Goal: Task Accomplishment & Management: Manage account settings

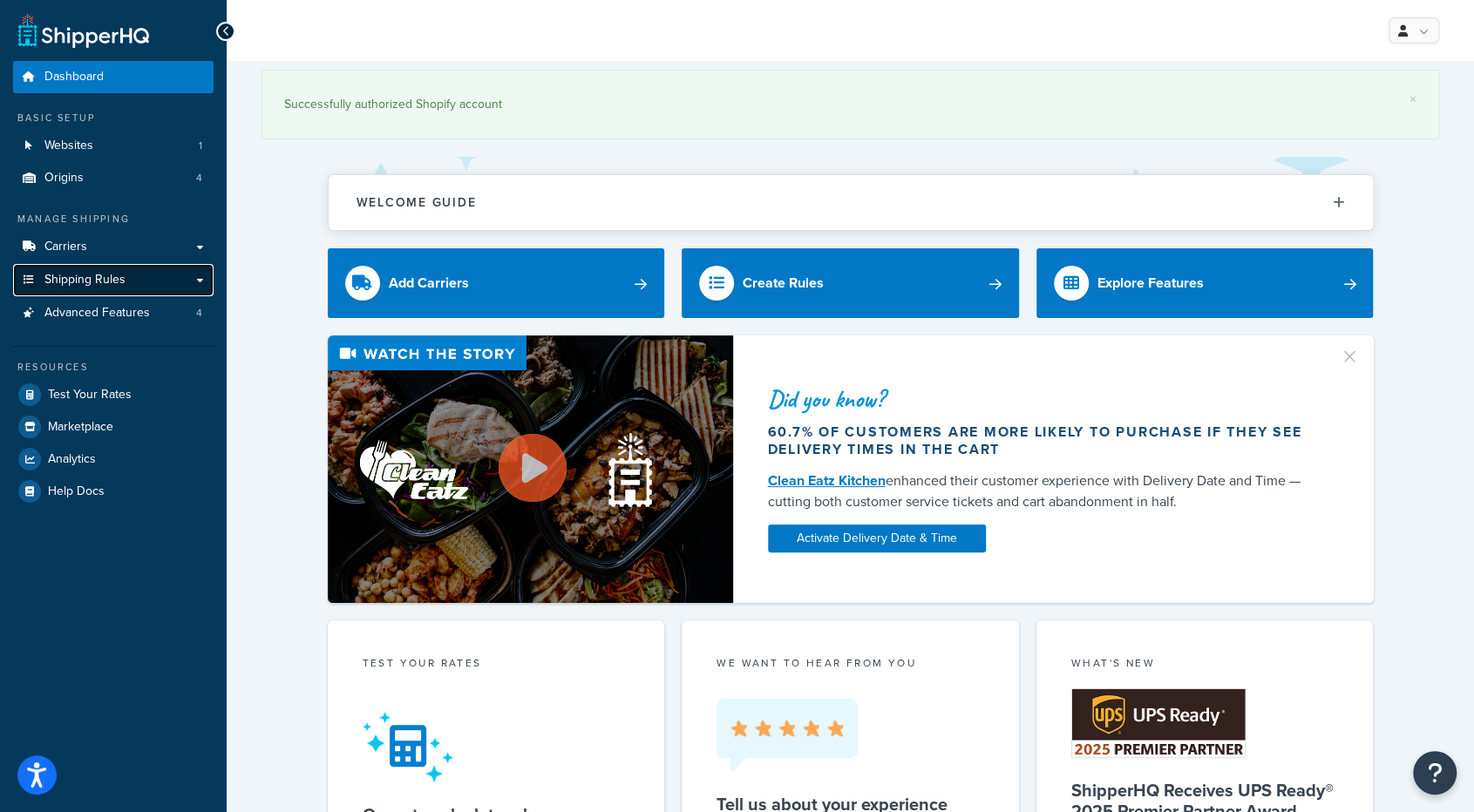
click at [167, 277] on link "Shipping Rules" at bounding box center [113, 280] width 200 height 33
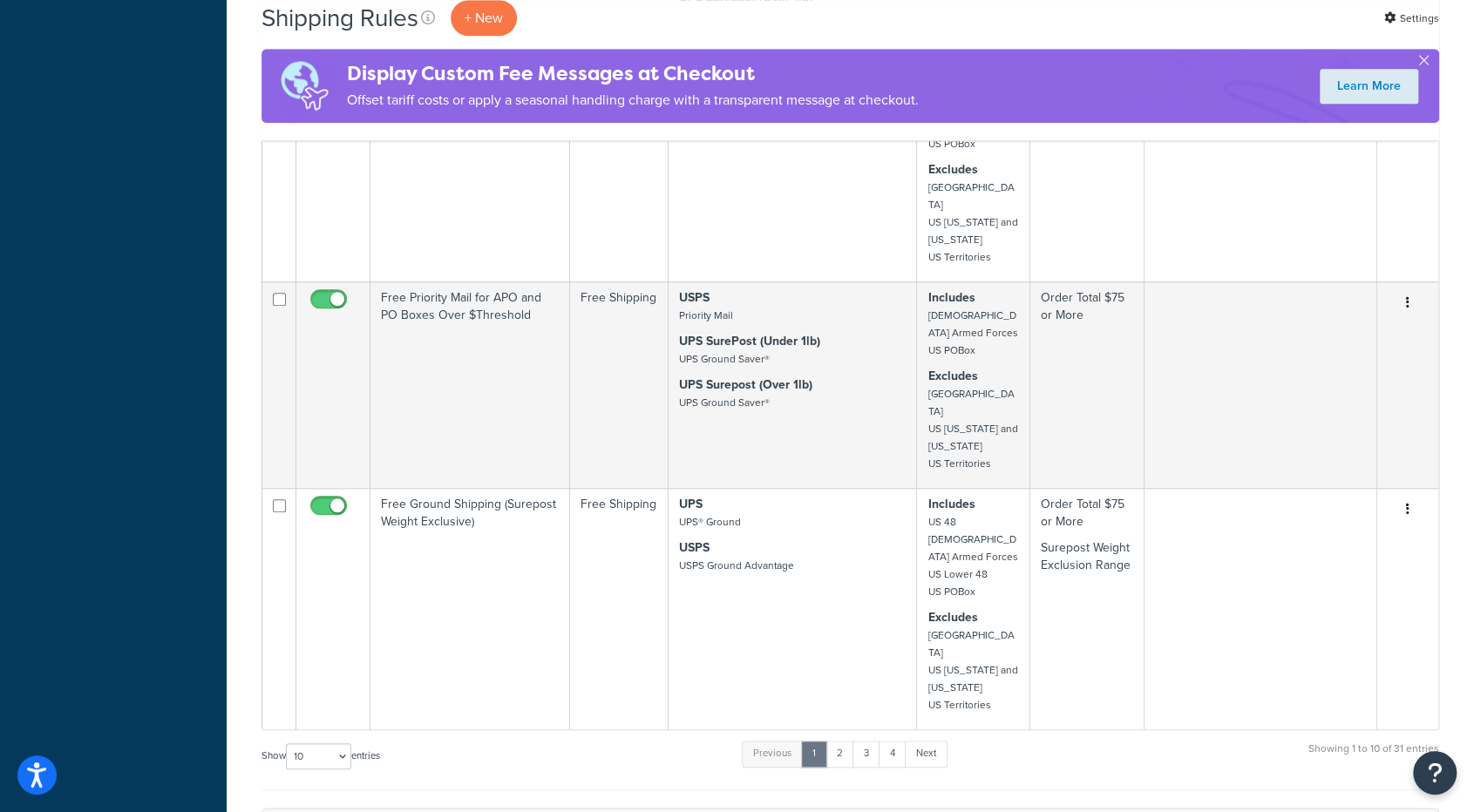
scroll to position [857, 0]
click at [839, 740] on link "2" at bounding box center [839, 753] width 29 height 26
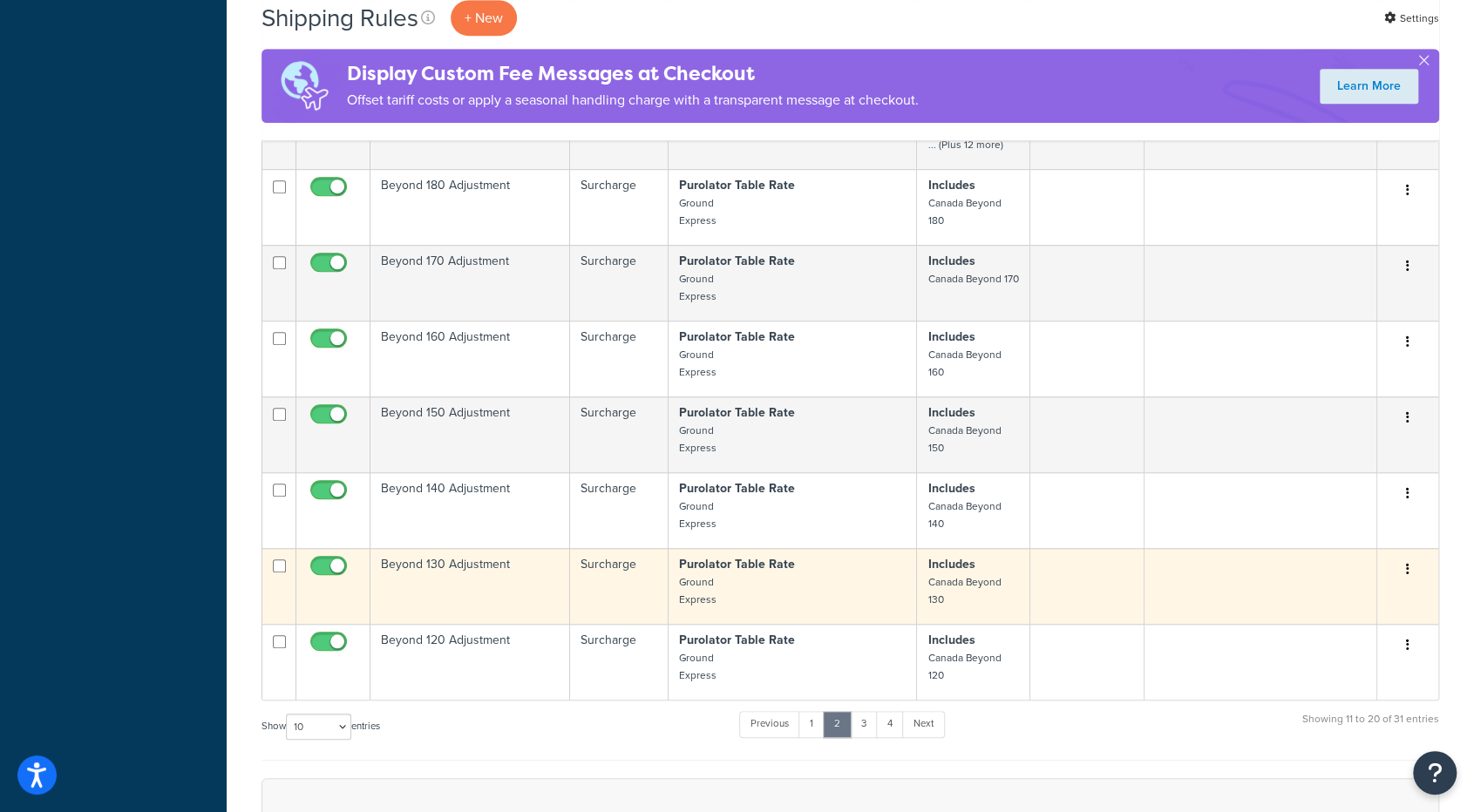
scroll to position [535, 0]
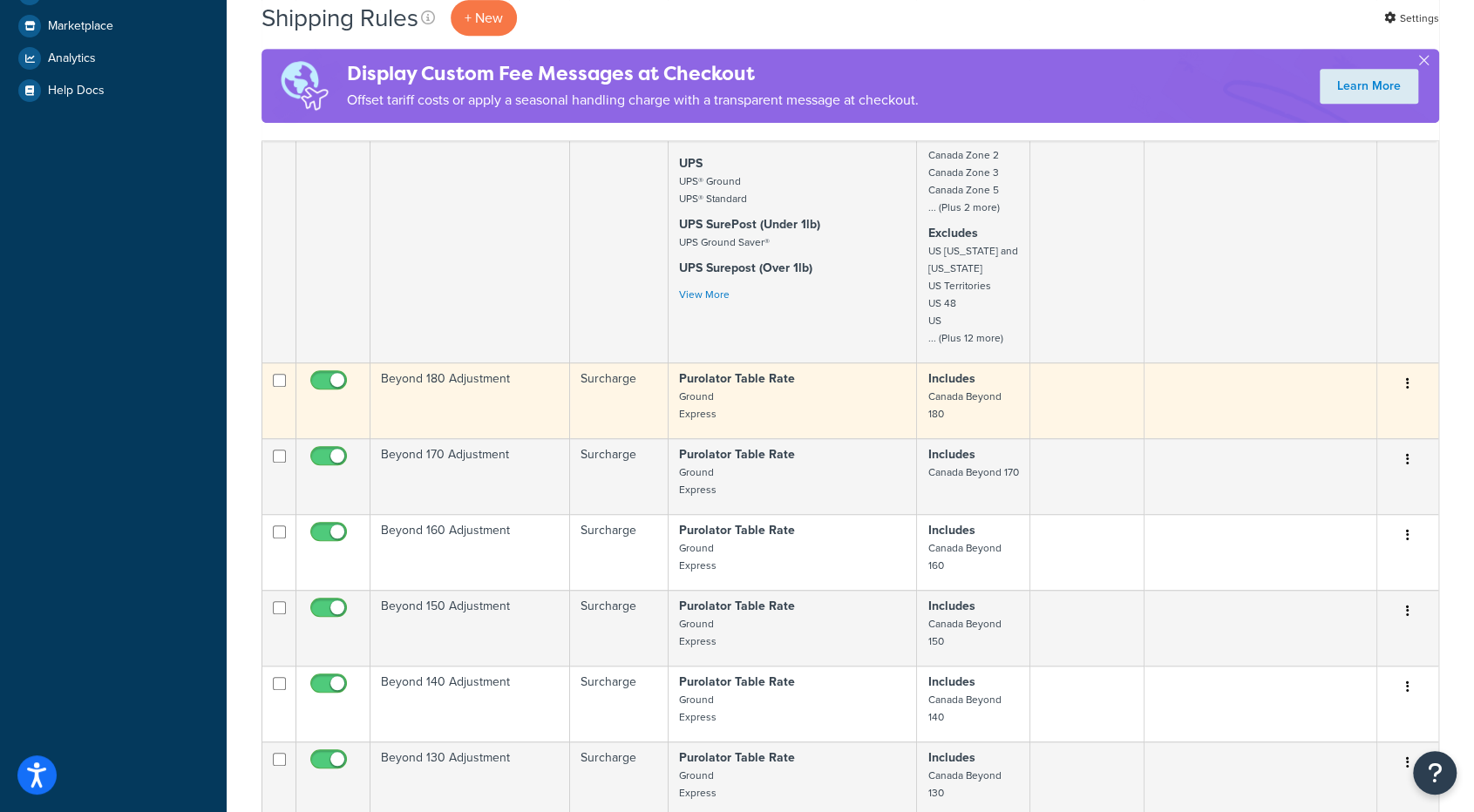
click at [824, 392] on p "Purolator Table Rate Ground Express" at bounding box center [792, 396] width 227 height 52
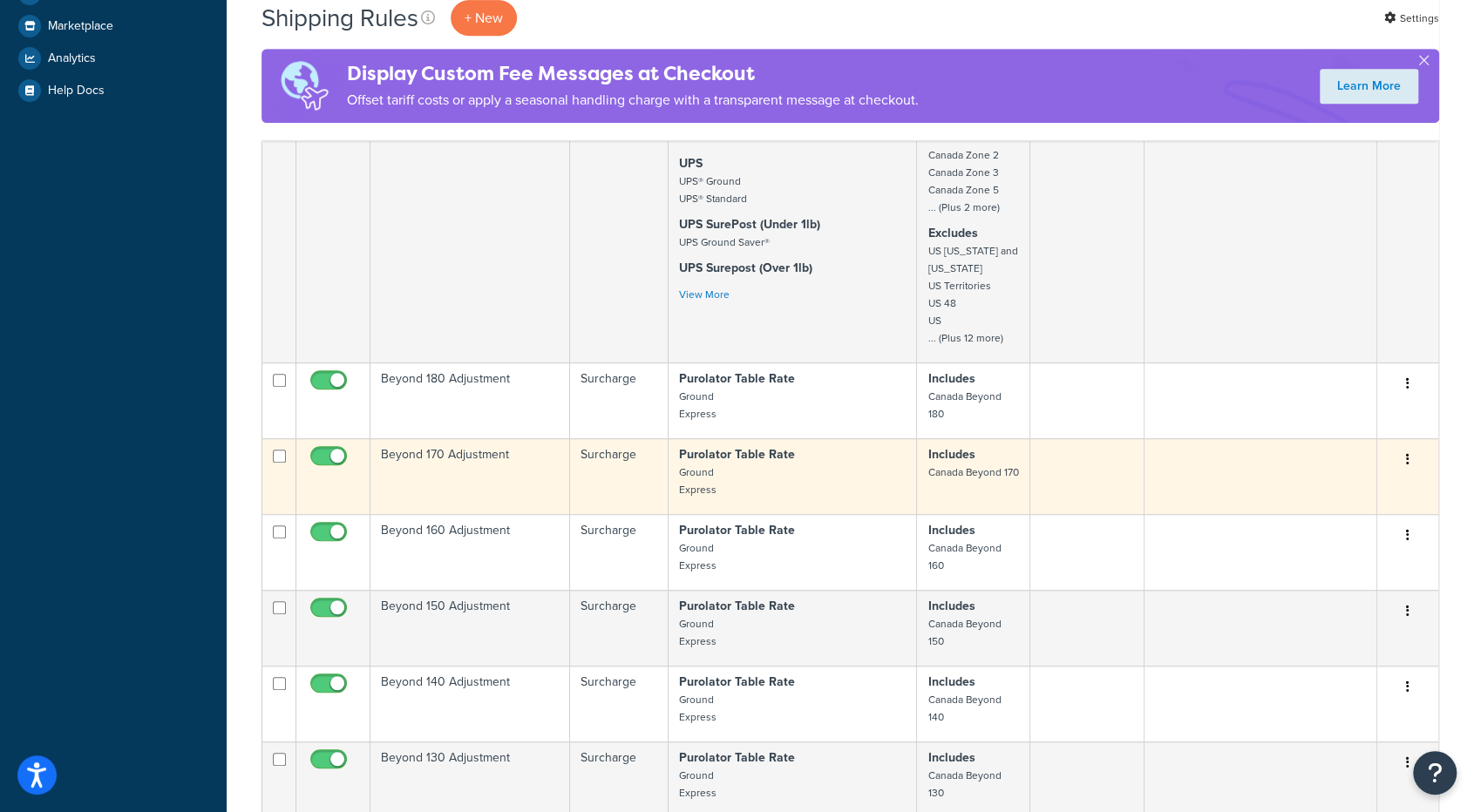
click at [516, 449] on td "Beyond 170 Adjustment" at bounding box center [470, 476] width 200 height 76
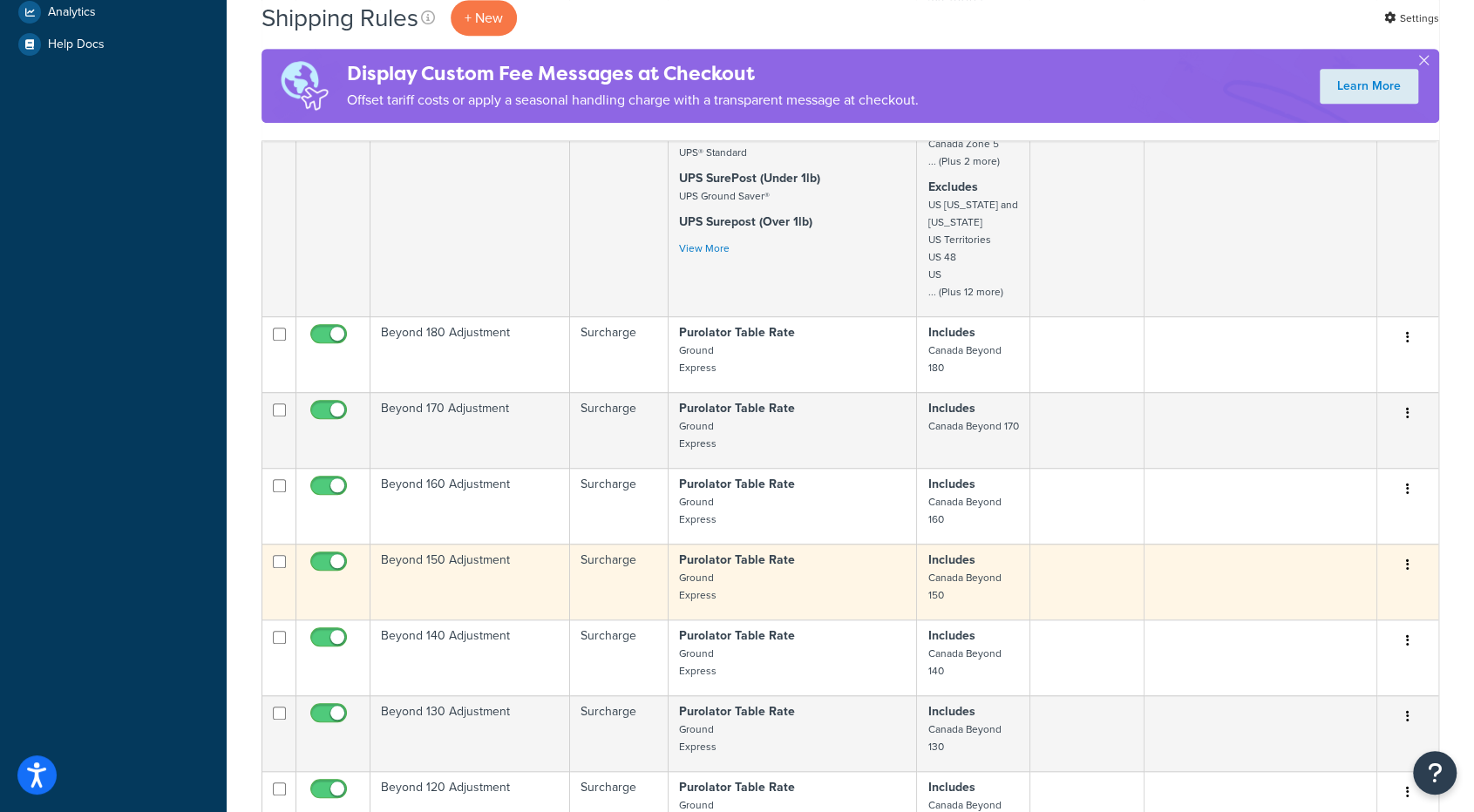
scroll to position [582, 0]
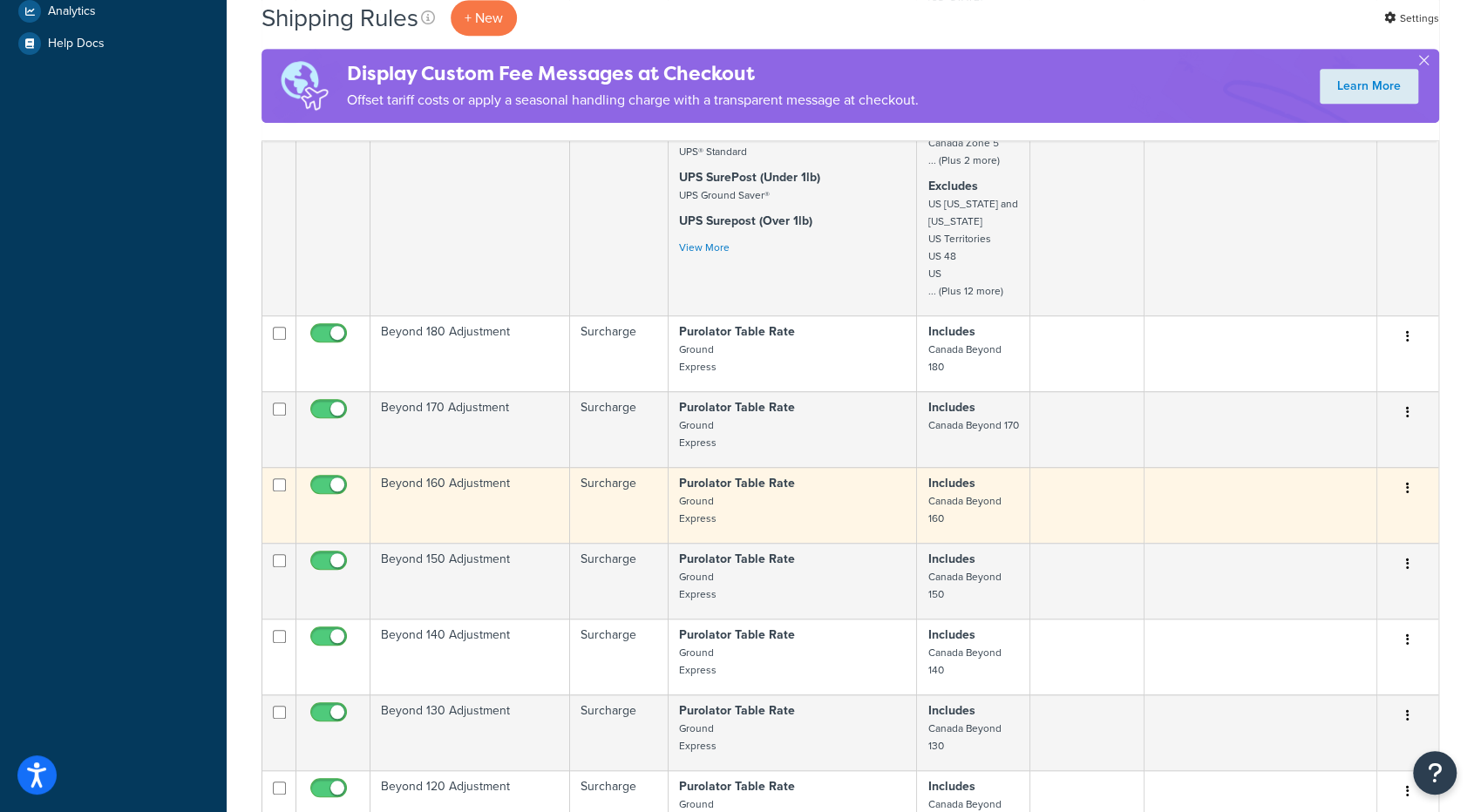
click at [510, 500] on td "Beyond 160 Adjustment" at bounding box center [470, 505] width 200 height 76
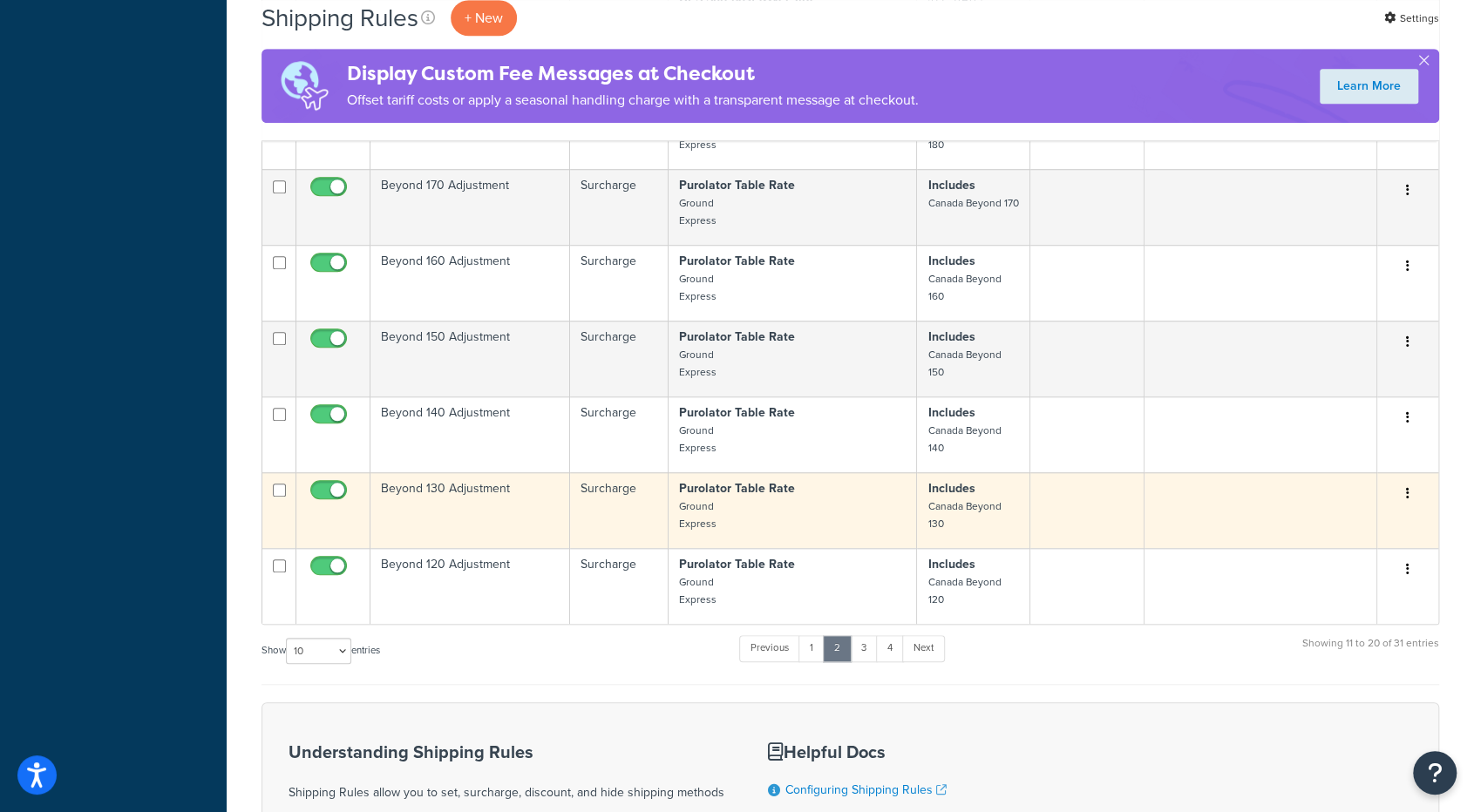
scroll to position [805, 0]
click at [479, 496] on td "Beyond 130 Adjustment" at bounding box center [470, 508] width 200 height 76
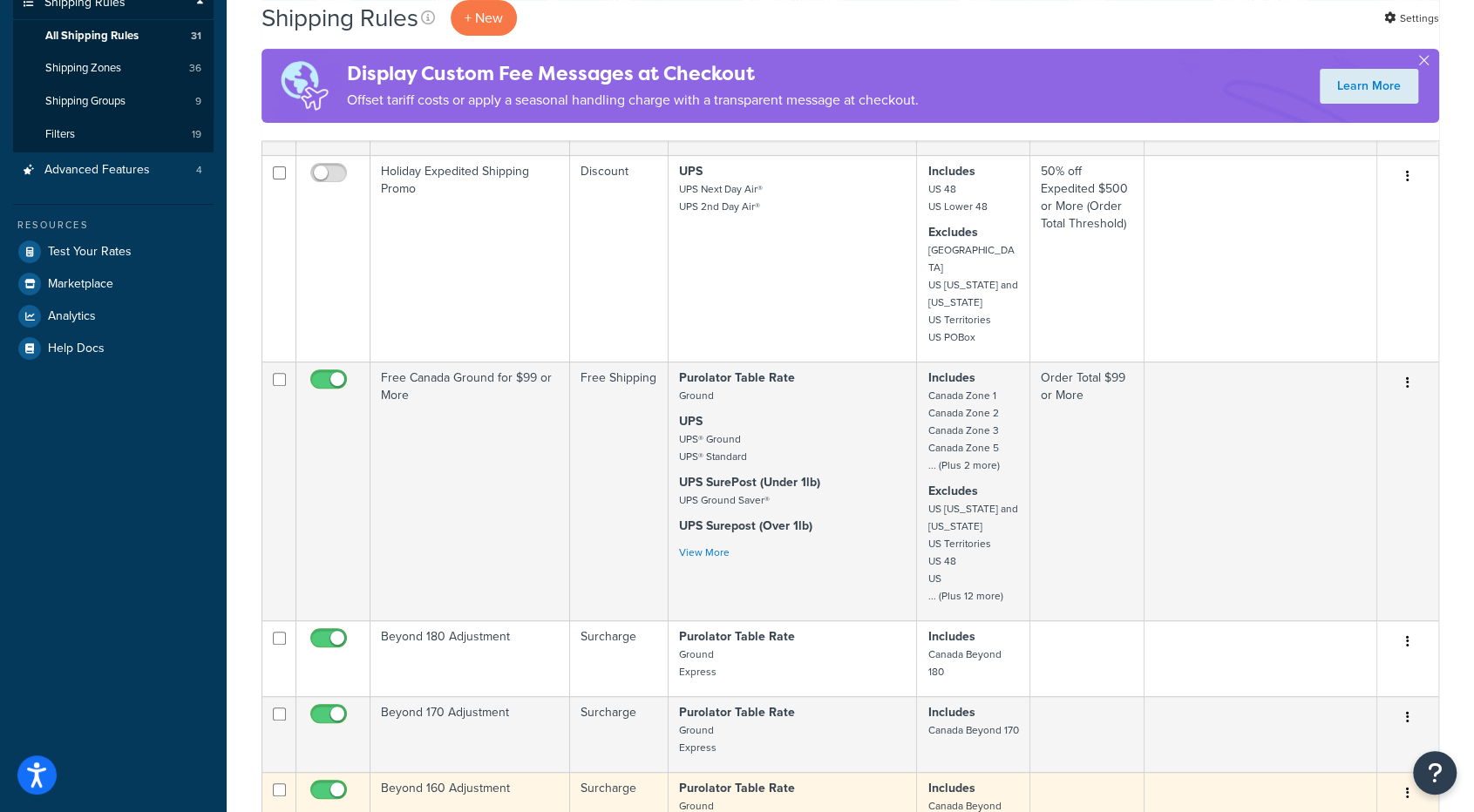
scroll to position [249, 0]
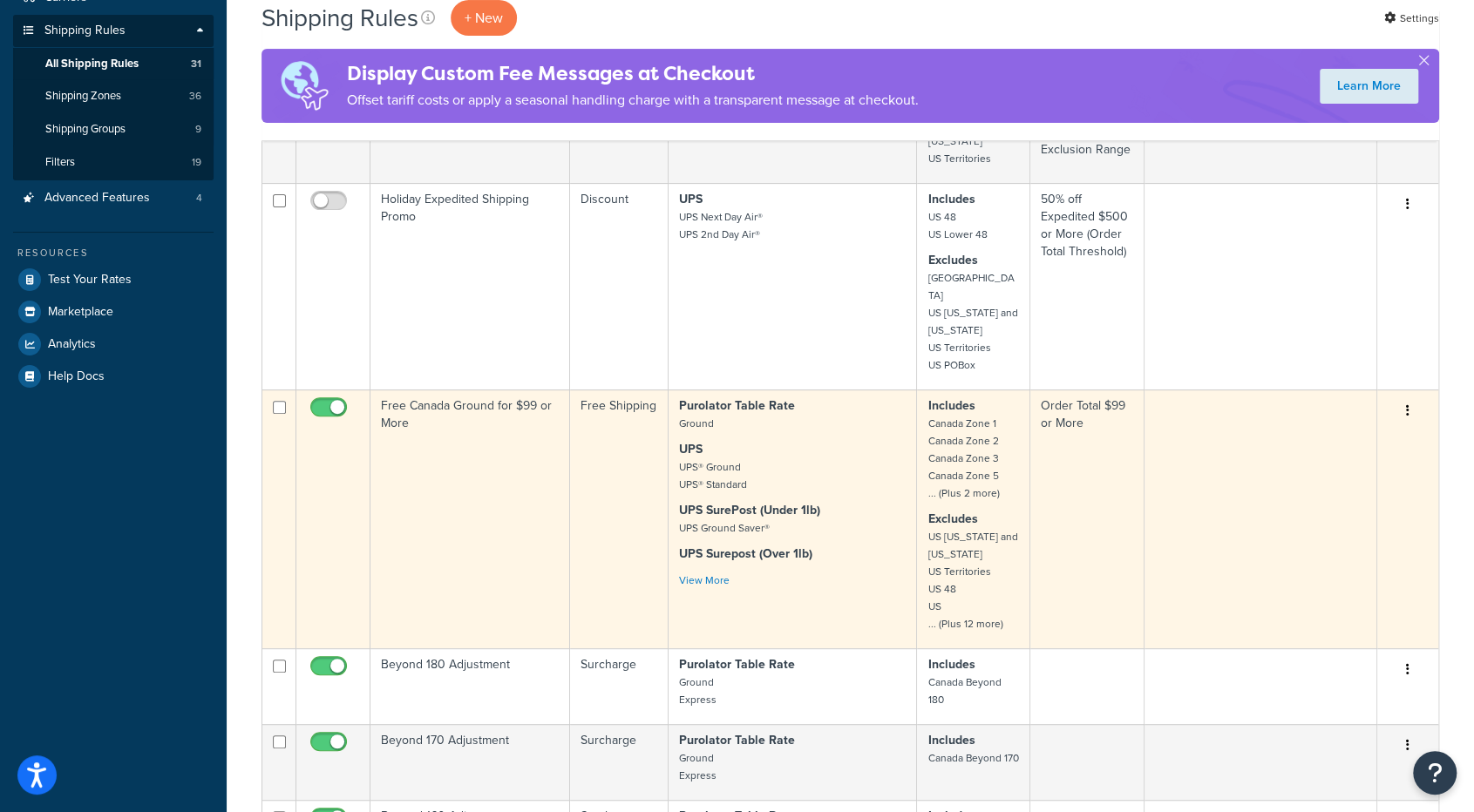
click at [514, 482] on td "Free Canada Ground for $99 or More" at bounding box center [470, 519] width 200 height 259
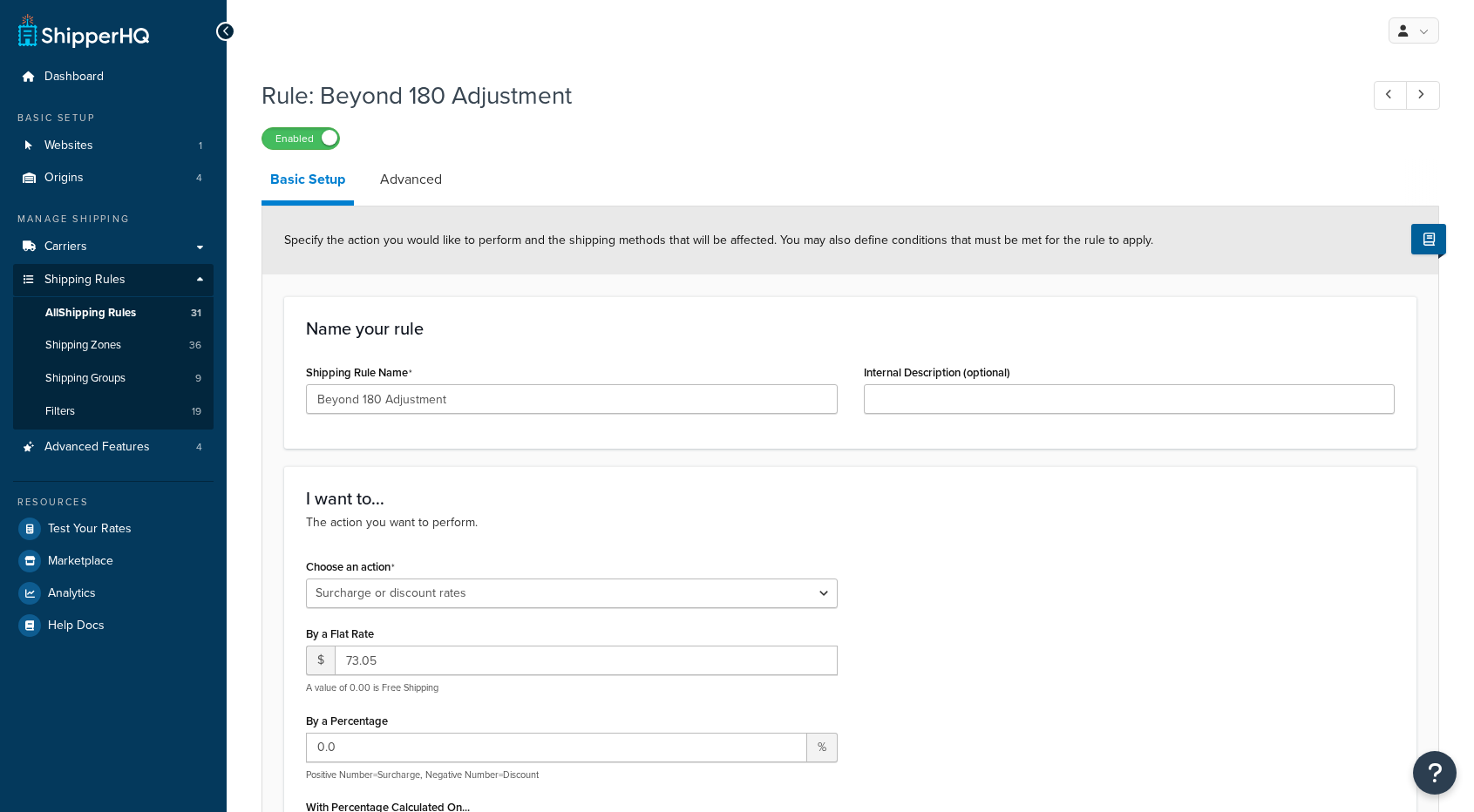
select select "SURCHARGE"
select select "LOCATION"
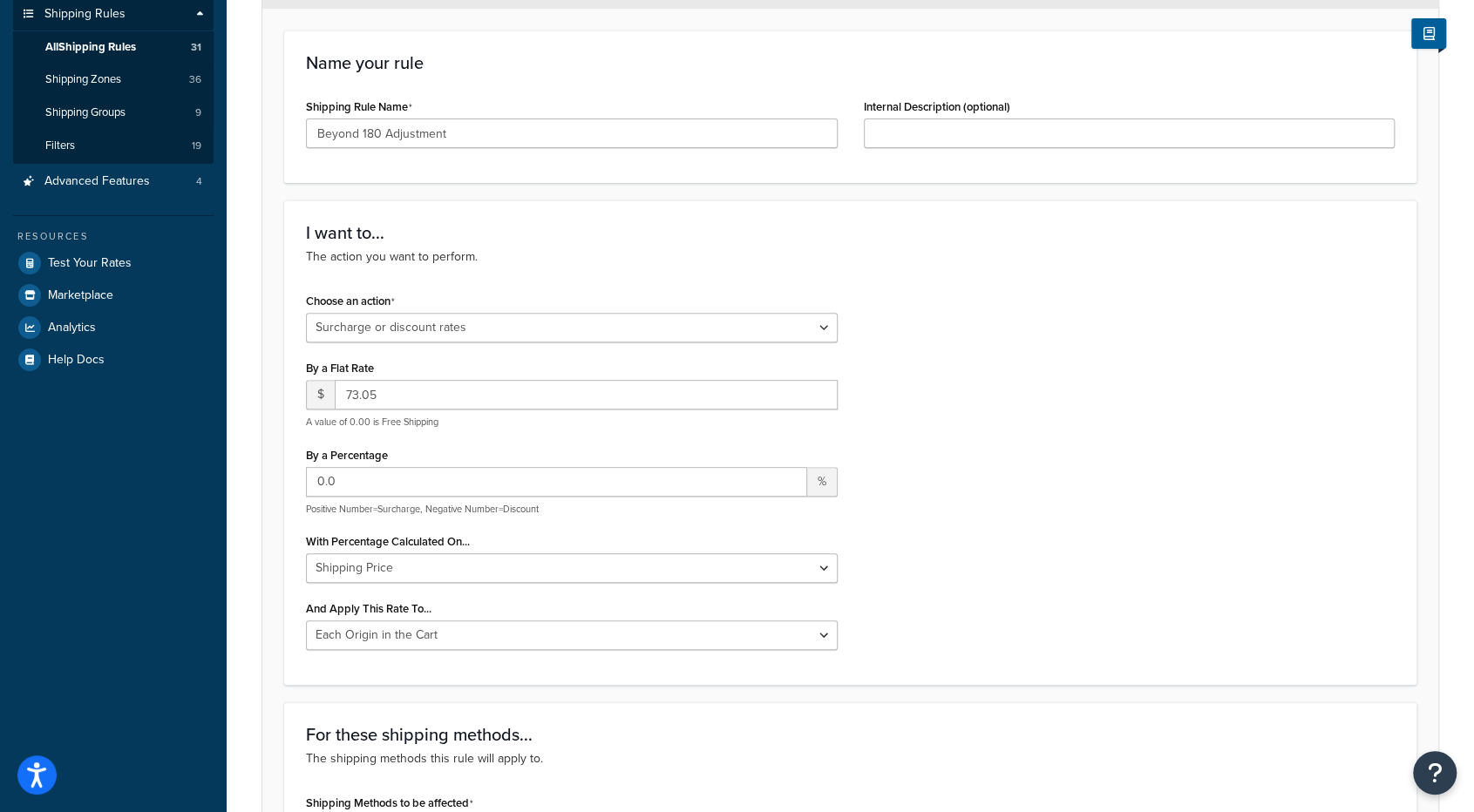
scroll to position [192, 0]
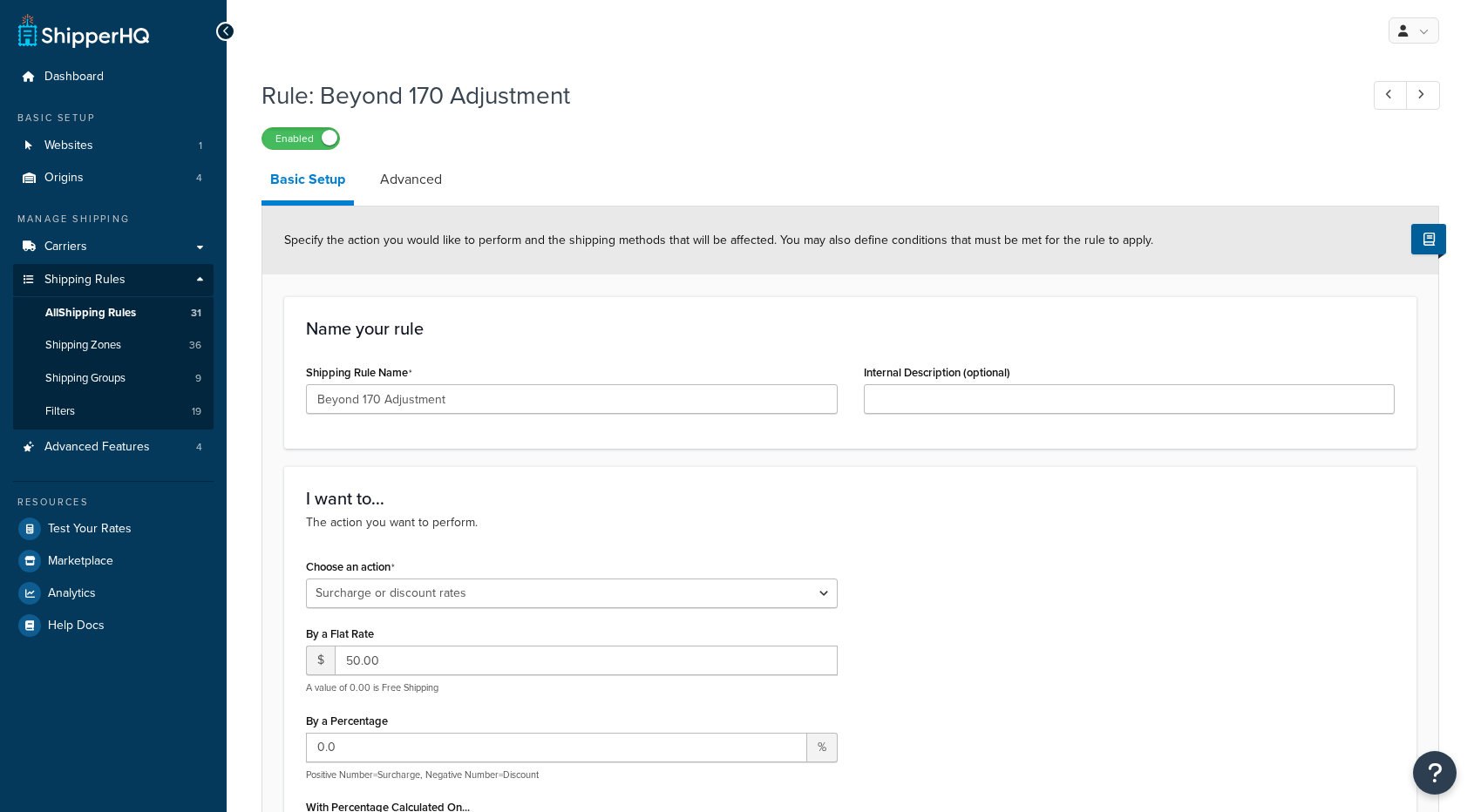
select select "SURCHARGE"
select select "LOCATION"
select select "SURCHARGE"
select select "LOCATION"
select select "SURCHARGE"
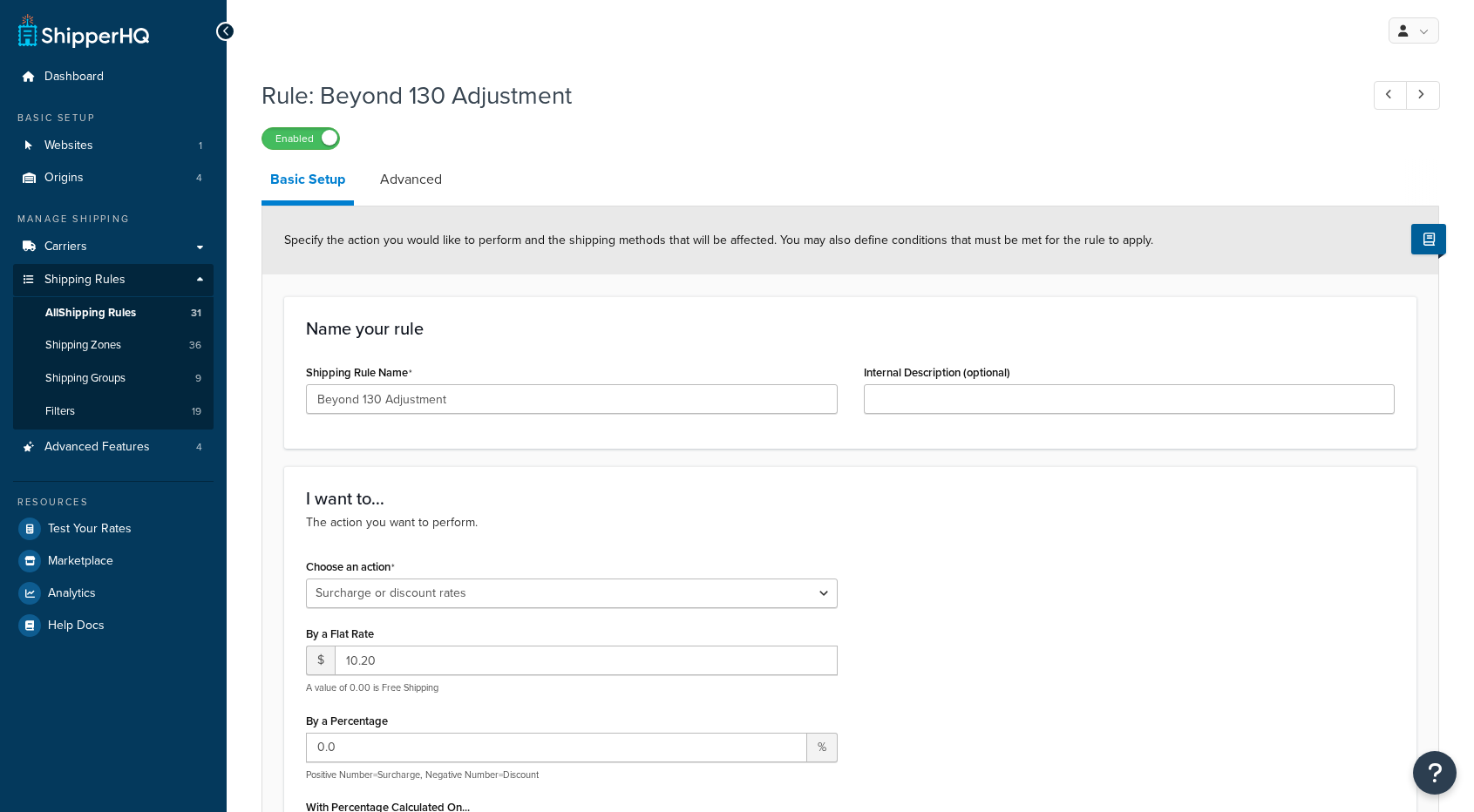
select select "LOCATION"
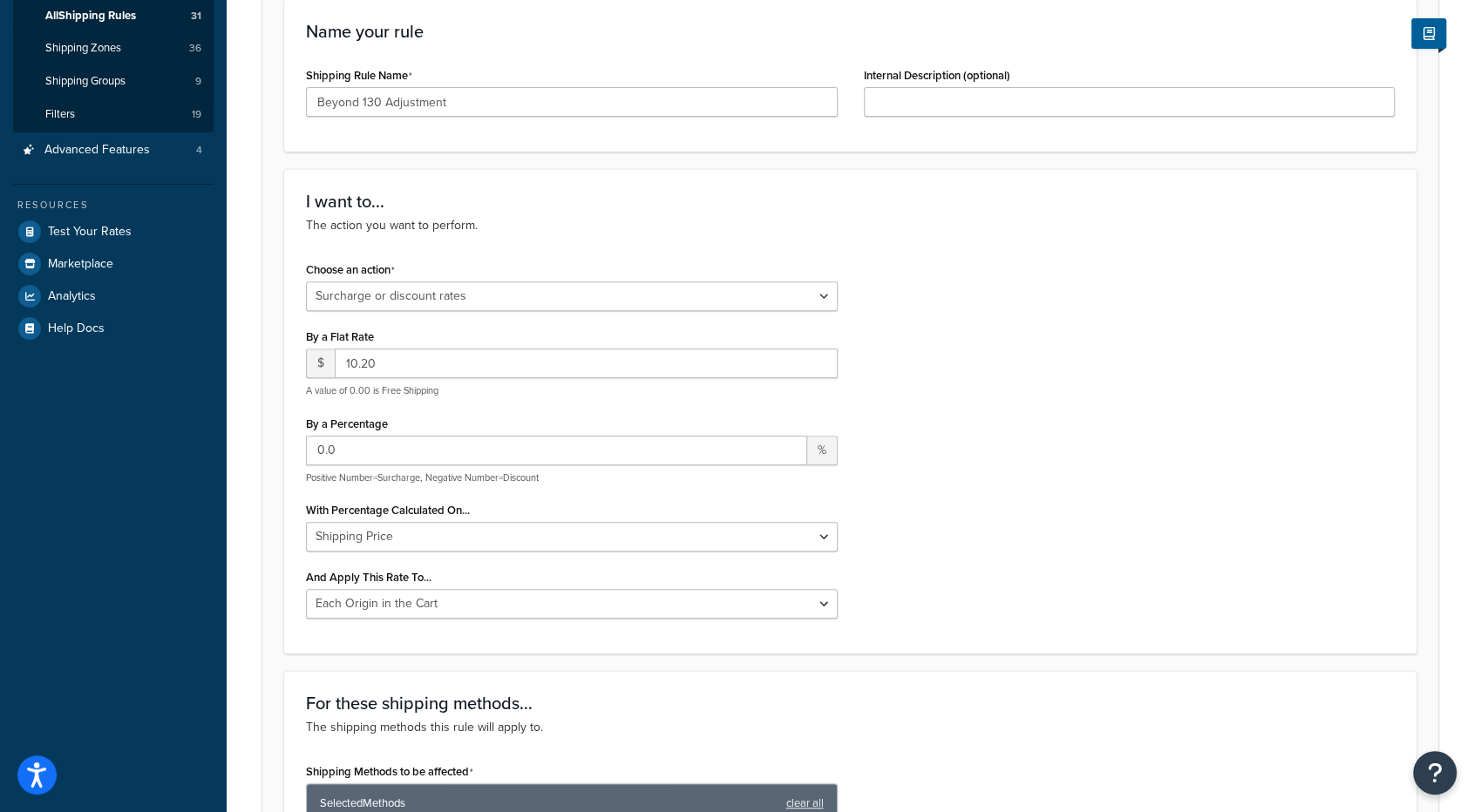
scroll to position [280, 0]
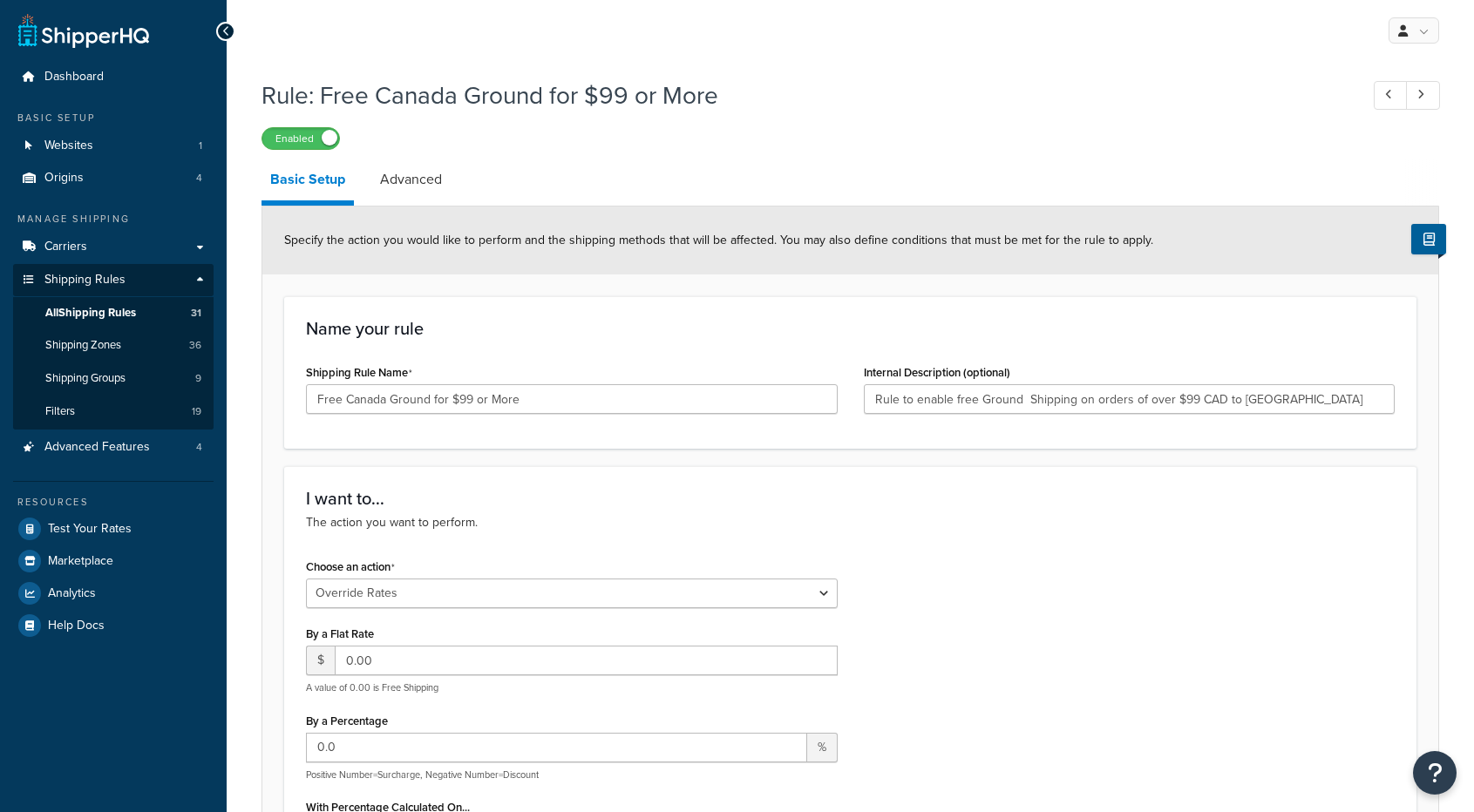
select select "OVERRIDE"
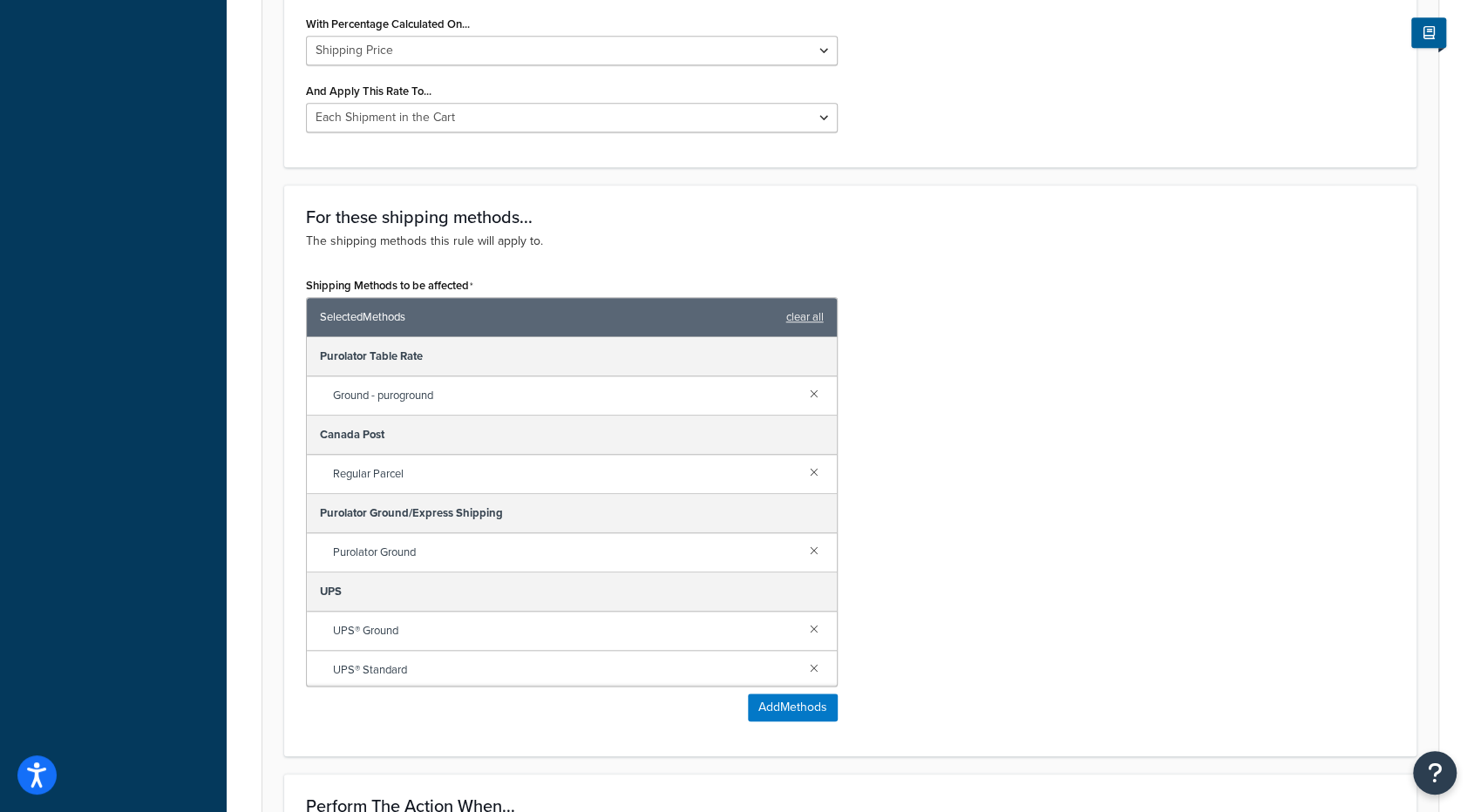
scroll to position [391, 0]
